Goal: Task Accomplishment & Management: Complete application form

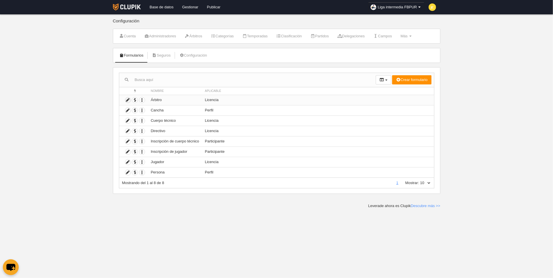
click at [128, 98] on icon at bounding box center [127, 99] width 5 height 5
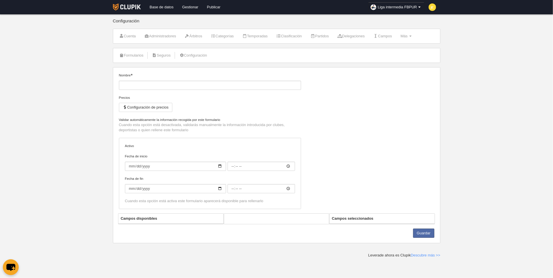
type input "Árbitro"
checkbox input "true"
select select "selected"
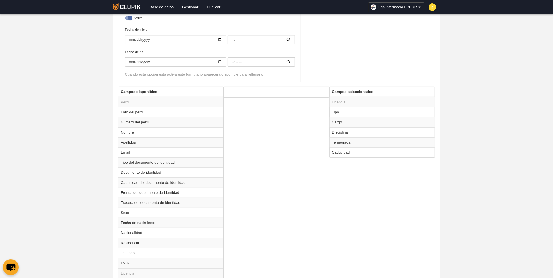
scroll to position [153, 0]
click at [357, 121] on td "Cargo" at bounding box center [381, 121] width 105 height 10
radio input "true"
select select
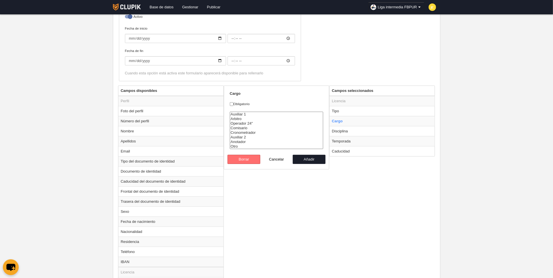
click at [245, 158] on button "Borrar" at bounding box center [243, 159] width 33 height 9
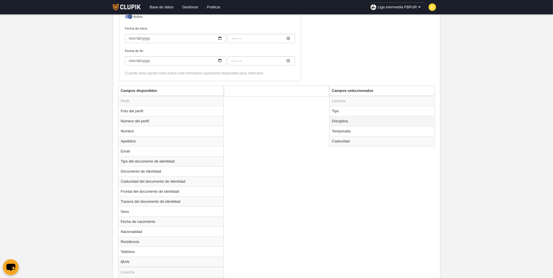
click at [351, 122] on td "Disciplina" at bounding box center [381, 121] width 105 height 10
radio input "true"
select select
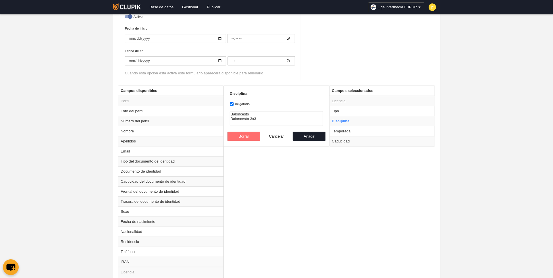
click at [245, 134] on button "Borrar" at bounding box center [243, 136] width 33 height 9
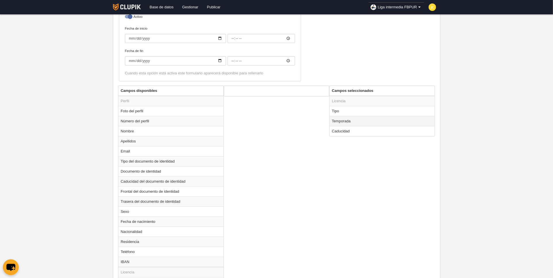
click at [350, 123] on td "Temporada" at bounding box center [381, 121] width 105 height 10
radio input "true"
select select "8496"
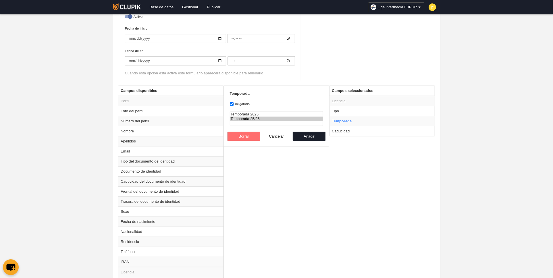
click at [245, 134] on button "Borrar" at bounding box center [243, 136] width 33 height 9
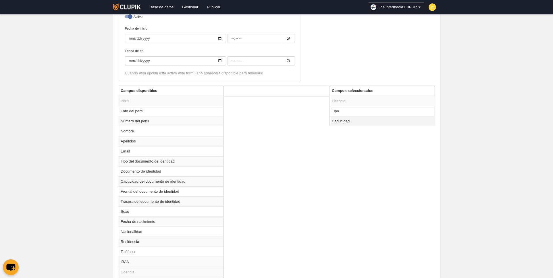
click at [350, 121] on td "Caducidad" at bounding box center [381, 121] width 105 height 10
radio input "true"
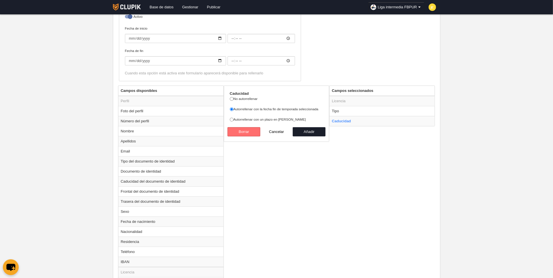
click at [243, 131] on button "Borrar" at bounding box center [243, 131] width 33 height 9
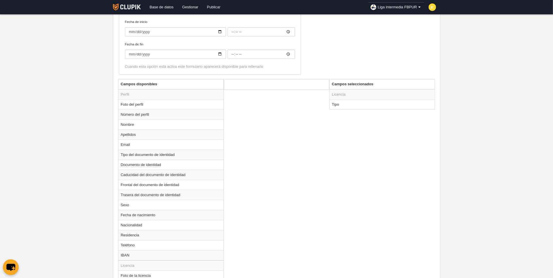
scroll to position [283, 0]
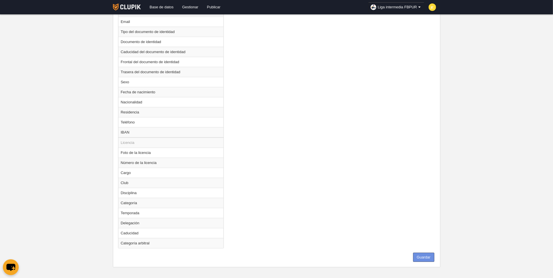
click at [427, 256] on button "Guardar" at bounding box center [423, 257] width 21 height 9
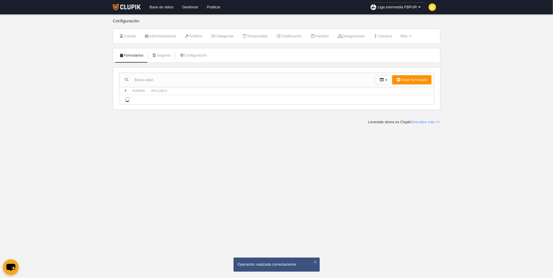
click at [165, 9] on link "Base de datos" at bounding box center [161, 7] width 32 height 14
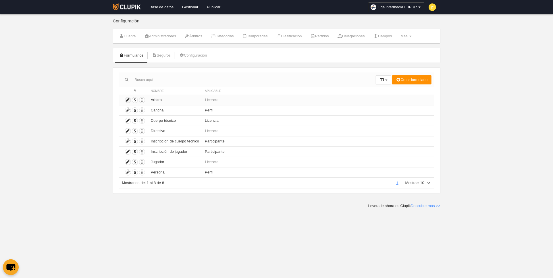
click at [127, 99] on icon at bounding box center [127, 99] width 5 height 5
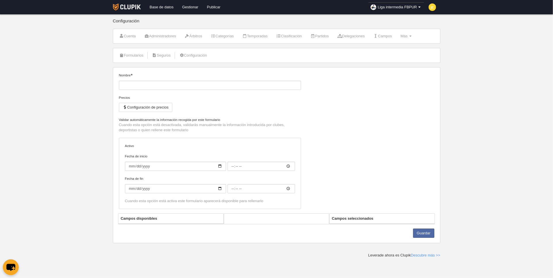
type input "Árbitro"
checkbox input "true"
select select "selected"
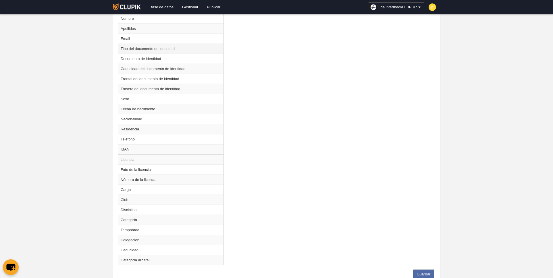
scroll to position [267, 0]
click at [134, 186] on td "Cargo" at bounding box center [170, 188] width 105 height 10
radio input "true"
select select
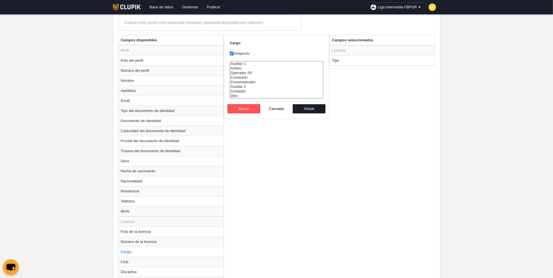
scroll to position [205, 0]
click at [241, 49] on label "Obligatorio" at bounding box center [277, 51] width 94 height 5
click at [233, 50] on input "Obligatorio" at bounding box center [232, 52] width 4 height 4
checkbox input "false"
drag, startPoint x: 310, startPoint y: 105, endPoint x: 196, endPoint y: 156, distance: 125.1
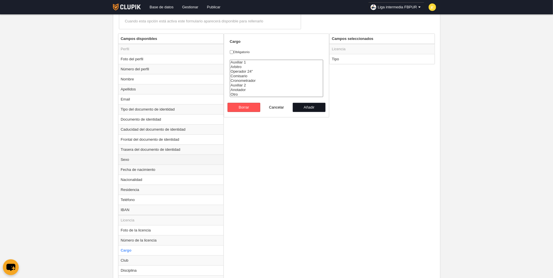
click at [308, 106] on button "Añadir" at bounding box center [309, 107] width 33 height 9
radio input "false"
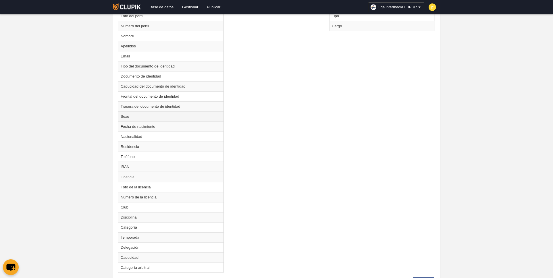
scroll to position [272, 0]
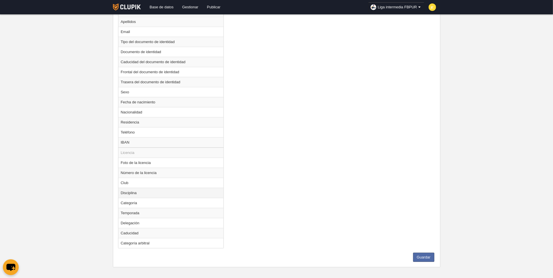
click at [150, 190] on td "Disciplina" at bounding box center [170, 193] width 105 height 10
radio input "true"
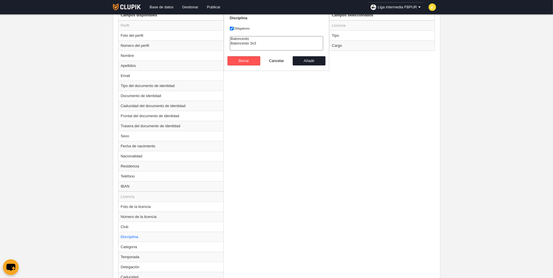
scroll to position [203, 0]
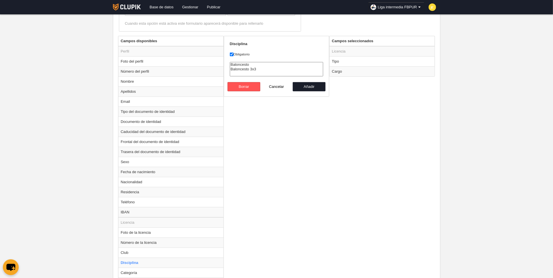
select select "4"
click at [240, 63] on option "Baloncesto" at bounding box center [276, 64] width 93 height 5
click at [239, 53] on label "Obligatorio" at bounding box center [277, 54] width 94 height 5
click at [233, 53] on input "Obligatorio" at bounding box center [232, 55] width 4 height 4
checkbox input "false"
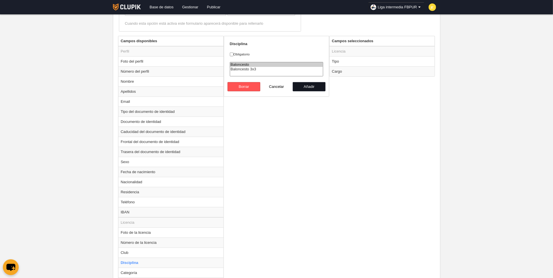
drag, startPoint x: 312, startPoint y: 85, endPoint x: 289, endPoint y: 127, distance: 47.8
click at [312, 85] on button "Añadir" at bounding box center [309, 86] width 33 height 9
radio input "false"
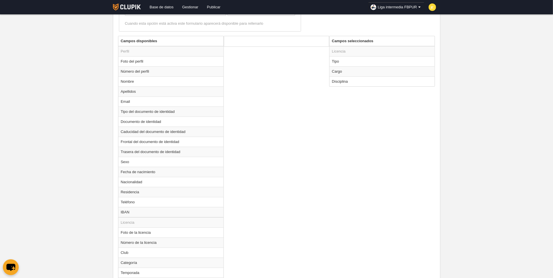
scroll to position [262, 0]
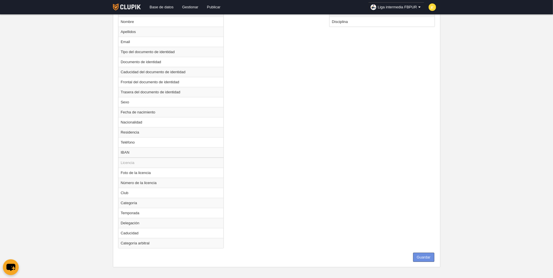
click at [422, 253] on button "Guardar" at bounding box center [423, 257] width 21 height 9
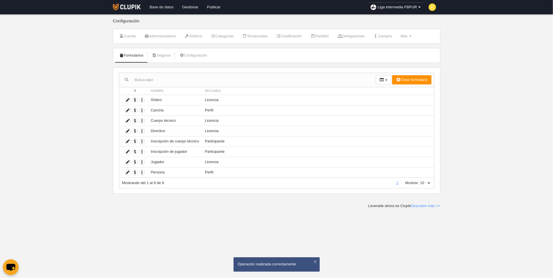
drag, startPoint x: 158, startPoint y: 7, endPoint x: 147, endPoint y: 2, distance: 11.9
click at [158, 7] on link "Base de datos" at bounding box center [161, 7] width 32 height 14
